Goal: Check status: Check status

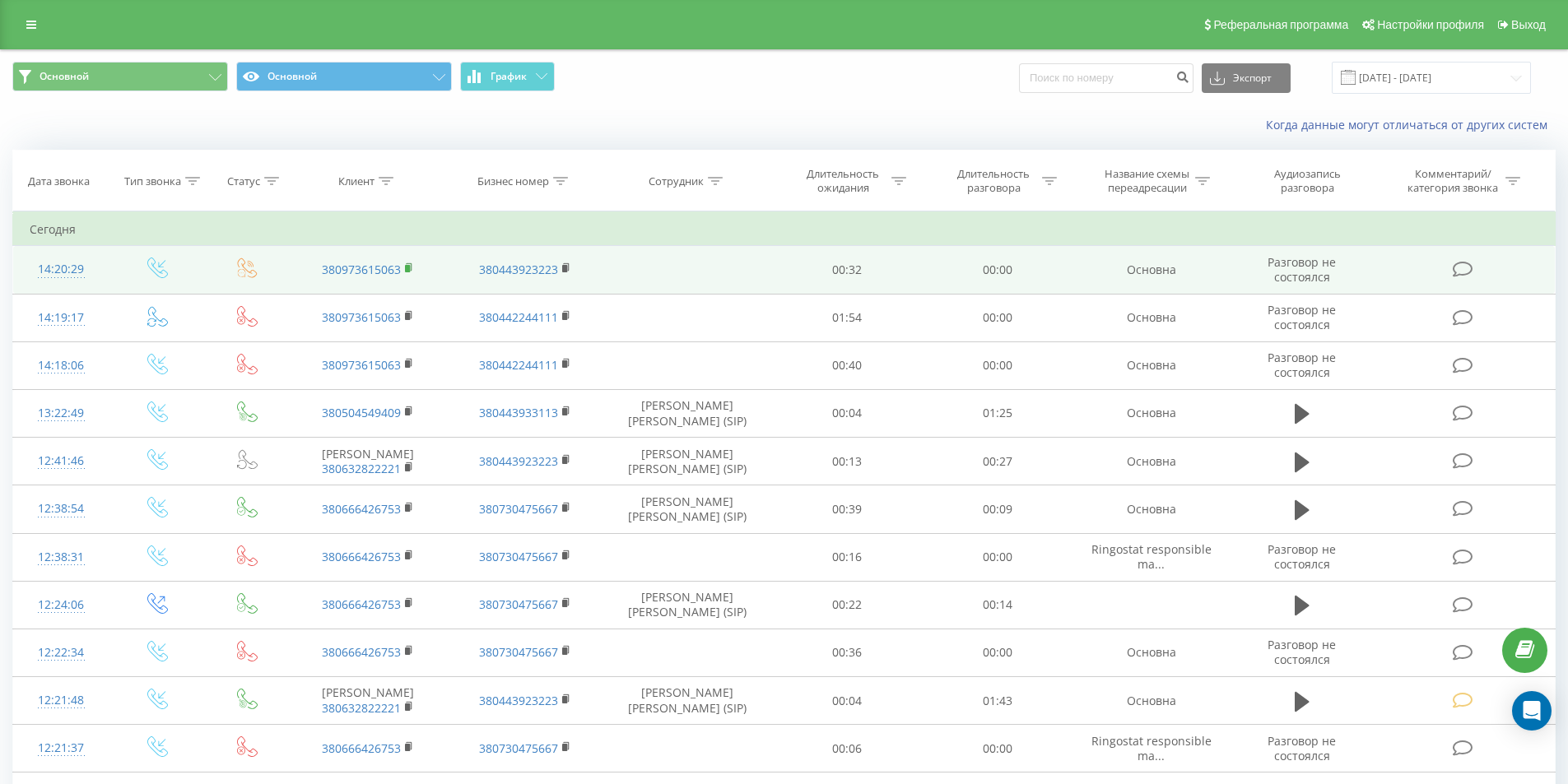
click at [408, 267] on rect at bounding box center [407, 268] width 5 height 8
